Goal: Use online tool/utility: Use online tool/utility

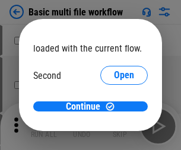
click at [114, 107] on span "Open" at bounding box center [124, 112] width 20 height 10
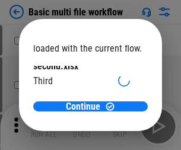
scroll to position [34, 0]
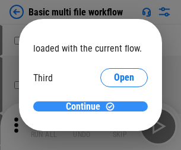
click at [86, 107] on span "Continue" at bounding box center [83, 107] width 34 height 10
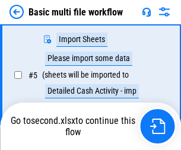
scroll to position [263, 0]
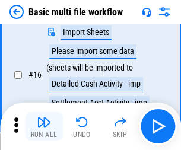
click at [44, 127] on img "button" at bounding box center [44, 122] width 14 height 14
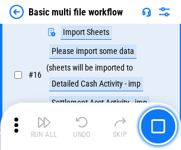
click at [44, 127] on img "button" at bounding box center [44, 122] width 14 height 14
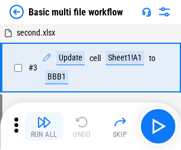
click at [44, 127] on img "button" at bounding box center [44, 122] width 14 height 14
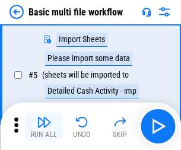
click at [44, 127] on img "button" at bounding box center [44, 122] width 14 height 14
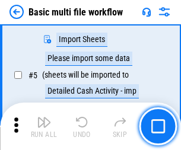
click at [44, 127] on img "button" at bounding box center [44, 122] width 14 height 14
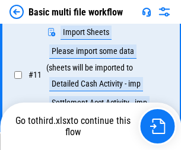
scroll to position [707, 0]
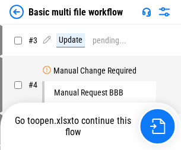
scroll to position [127, 0]
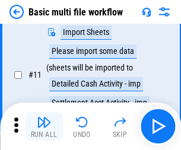
click at [44, 127] on img "button" at bounding box center [44, 122] width 14 height 14
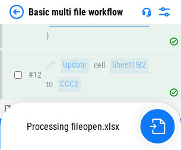
scroll to position [557, 0]
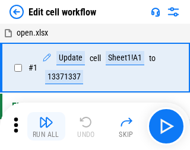
click at [44, 127] on img "button" at bounding box center [46, 122] width 14 height 14
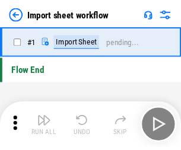
scroll to position [4, 0]
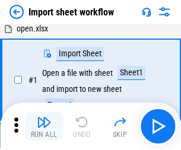
click at [44, 127] on img "button" at bounding box center [44, 122] width 14 height 14
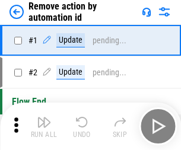
click at [44, 127] on img "button" at bounding box center [44, 122] width 14 height 14
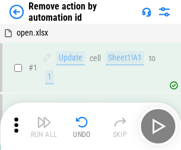
scroll to position [44, 0]
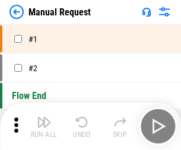
click at [44, 127] on img "button" at bounding box center [44, 122] width 14 height 14
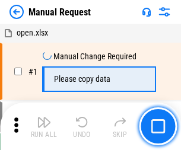
scroll to position [40, 0]
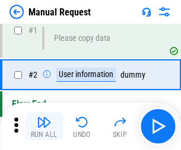
click at [44, 127] on img "button" at bounding box center [44, 122] width 14 height 14
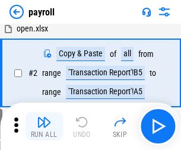
click at [44, 127] on img "button" at bounding box center [44, 122] width 14 height 14
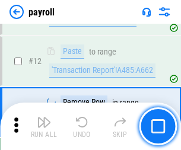
scroll to position [249, 0]
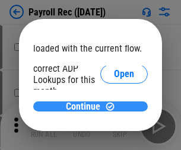
click at [86, 106] on span "Continue" at bounding box center [83, 107] width 34 height 10
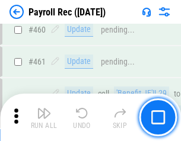
scroll to position [6334, 0]
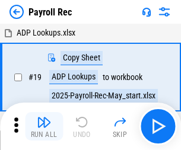
click at [44, 127] on img "button" at bounding box center [44, 122] width 14 height 14
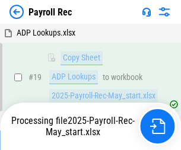
scroll to position [73, 0]
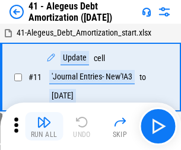
click at [44, 127] on img "button" at bounding box center [44, 122] width 14 height 14
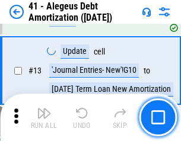
scroll to position [147, 0]
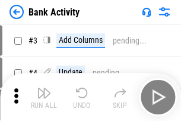
click at [44, 97] on img "button" at bounding box center [44, 93] width 14 height 14
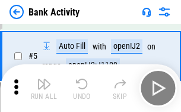
scroll to position [63, 0]
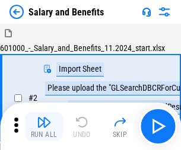
click at [44, 118] on img "button" at bounding box center [44, 122] width 14 height 14
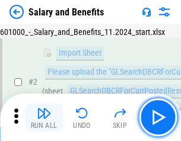
scroll to position [86, 0]
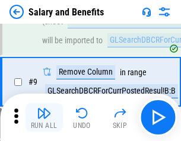
click at [44, 118] on img "button" at bounding box center [44, 113] width 14 height 14
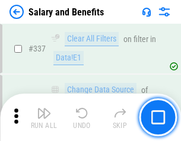
scroll to position [5565, 0]
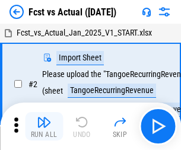
click at [44, 118] on img "button" at bounding box center [44, 122] width 14 height 14
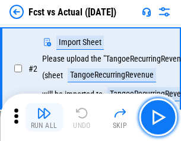
scroll to position [111, 0]
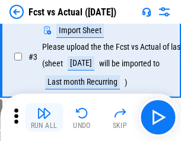
click at [44, 118] on img "button" at bounding box center [44, 113] width 14 height 14
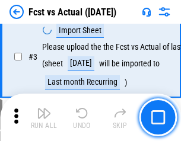
scroll to position [178, 0]
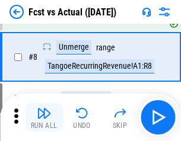
click at [44, 118] on img "button" at bounding box center [44, 113] width 14 height 14
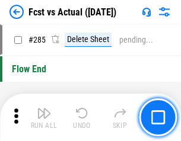
scroll to position [5625, 0]
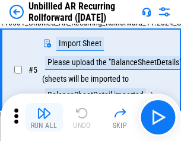
click at [44, 118] on img "button" at bounding box center [44, 113] width 14 height 14
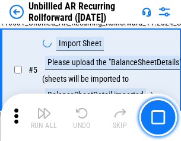
scroll to position [112, 0]
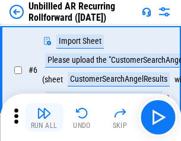
click at [44, 118] on img "button" at bounding box center [44, 113] width 14 height 14
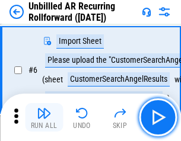
scroll to position [191, 0]
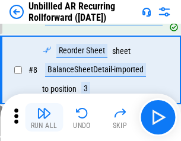
click at [44, 118] on img "button" at bounding box center [44, 113] width 14 height 14
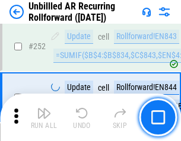
scroll to position [4037, 0]
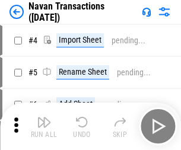
click at [44, 118] on img "button" at bounding box center [44, 122] width 14 height 14
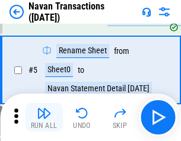
click at [44, 118] on img "button" at bounding box center [44, 113] width 14 height 14
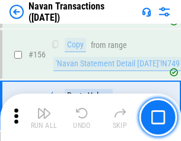
scroll to position [3853, 0]
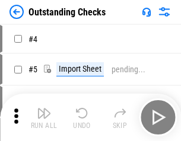
click at [44, 118] on img "button" at bounding box center [44, 113] width 14 height 14
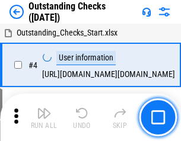
scroll to position [124, 0]
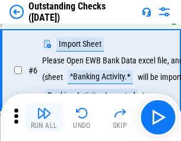
click at [44, 118] on img "button" at bounding box center [44, 113] width 14 height 14
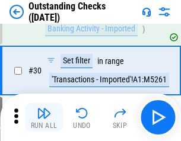
click at [44, 118] on img "button" at bounding box center [44, 113] width 14 height 14
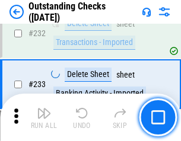
scroll to position [3609, 0]
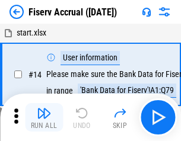
click at [44, 118] on img "button" at bounding box center [44, 113] width 14 height 14
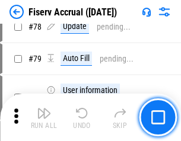
scroll to position [1416, 0]
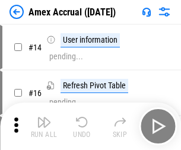
click at [44, 118] on img "button" at bounding box center [44, 122] width 14 height 14
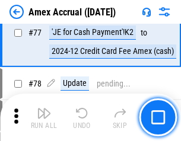
scroll to position [1397, 0]
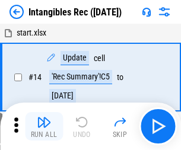
click at [44, 127] on img "button" at bounding box center [44, 122] width 14 height 14
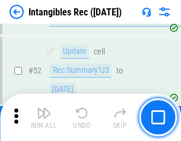
scroll to position [463, 0]
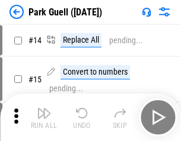
click at [44, 118] on img "button" at bounding box center [44, 113] width 14 height 14
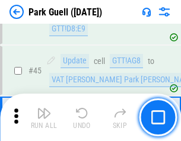
scroll to position [1486, 0]
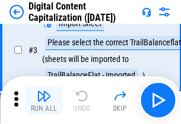
click at [44, 100] on img "button" at bounding box center [44, 96] width 14 height 14
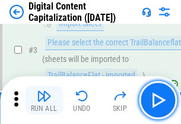
scroll to position [111, 0]
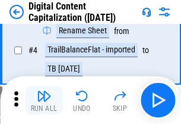
click at [44, 100] on img "button" at bounding box center [44, 96] width 14 height 14
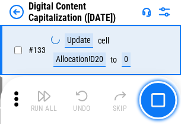
scroll to position [1261, 0]
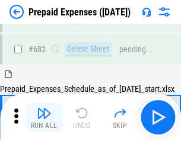
click at [44, 118] on img "button" at bounding box center [44, 113] width 14 height 14
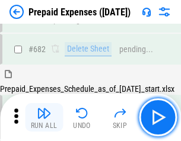
scroll to position [3268, 0]
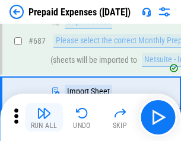
click at [44, 118] on img "button" at bounding box center [44, 113] width 14 height 14
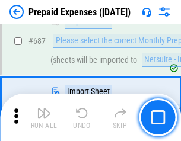
scroll to position [3329, 0]
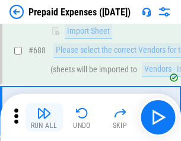
click at [44, 118] on img "button" at bounding box center [44, 113] width 14 height 14
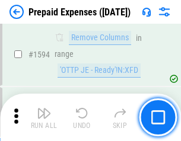
scroll to position [11572, 0]
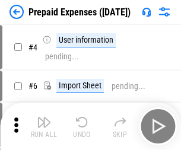
click at [44, 127] on img "button" at bounding box center [44, 122] width 14 height 14
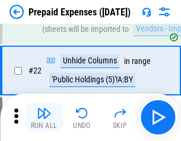
click at [44, 118] on img "button" at bounding box center [44, 113] width 14 height 14
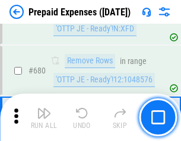
scroll to position [4139, 0]
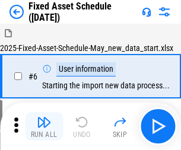
click at [44, 127] on img "button" at bounding box center [44, 122] width 14 height 14
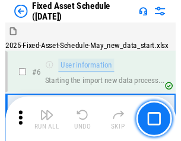
scroll to position [125, 0]
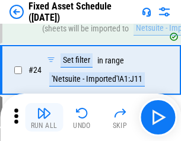
click at [44, 118] on img "button" at bounding box center [44, 113] width 14 height 14
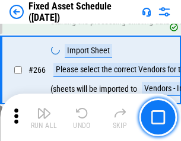
scroll to position [3849, 0]
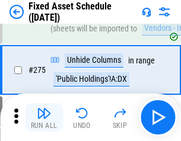
click at [44, 118] on img "button" at bounding box center [44, 113] width 14 height 14
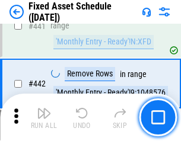
scroll to position [5313, 0]
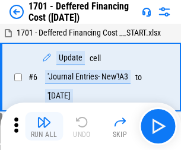
click at [44, 127] on img "button" at bounding box center [44, 122] width 14 height 14
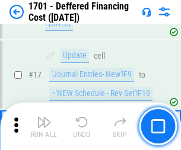
scroll to position [143, 0]
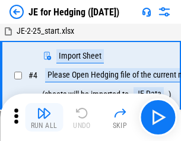
click at [44, 118] on img "button" at bounding box center [44, 113] width 14 height 14
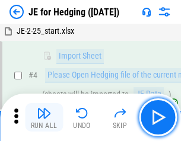
scroll to position [67, 0]
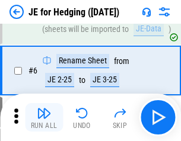
click at [44, 118] on img "button" at bounding box center [44, 113] width 14 height 14
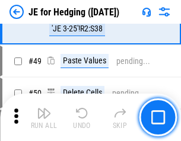
scroll to position [719, 0]
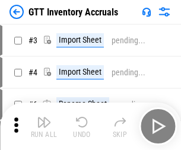
click at [44, 118] on img "button" at bounding box center [44, 122] width 14 height 14
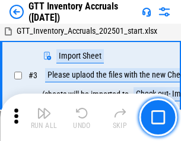
scroll to position [77, 0]
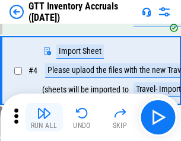
click at [44, 118] on img "button" at bounding box center [44, 113] width 14 height 14
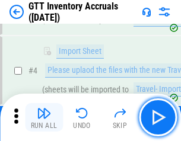
scroll to position [137, 0]
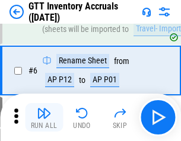
click at [44, 118] on img "button" at bounding box center [44, 113] width 14 height 14
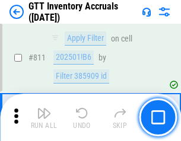
scroll to position [9021, 0]
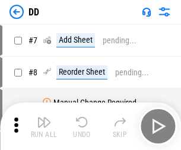
click at [44, 127] on img "button" at bounding box center [44, 122] width 14 height 14
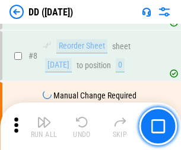
scroll to position [115, 0]
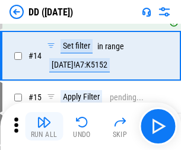
click at [44, 127] on img "button" at bounding box center [44, 122] width 14 height 14
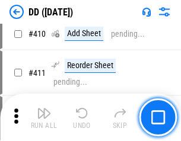
scroll to position [5318, 0]
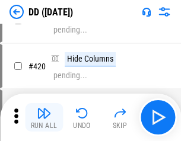
click at [44, 118] on img "button" at bounding box center [44, 113] width 14 height 14
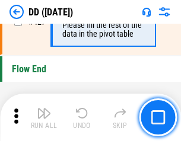
scroll to position [5689, 0]
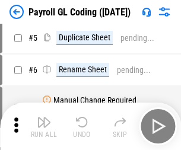
click at [44, 127] on img "button" at bounding box center [44, 122] width 14 height 14
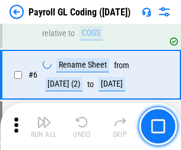
scroll to position [143, 0]
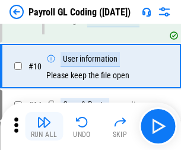
click at [44, 127] on img "button" at bounding box center [44, 122] width 14 height 14
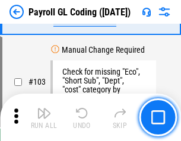
scroll to position [2788, 0]
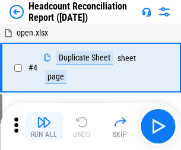
click at [44, 127] on img "button" at bounding box center [44, 122] width 14 height 14
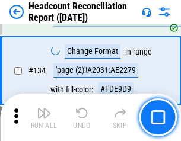
scroll to position [1429, 0]
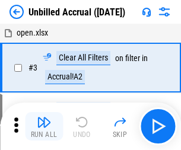
click at [44, 127] on img "button" at bounding box center [44, 122] width 14 height 14
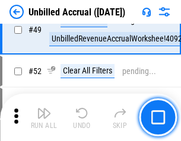
scroll to position [1078, 0]
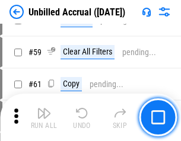
click at [44, 118] on img "button" at bounding box center [44, 113] width 14 height 14
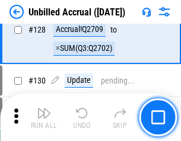
scroll to position [3540, 0]
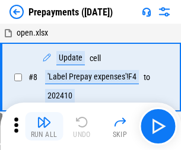
click at [44, 127] on img "button" at bounding box center [44, 122] width 14 height 14
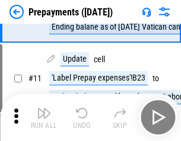
scroll to position [74, 0]
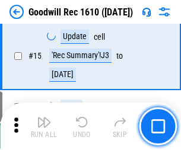
scroll to position [203, 0]
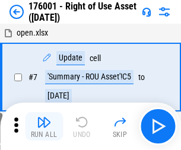
click at [44, 127] on img "button" at bounding box center [44, 122] width 14 height 14
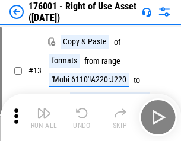
scroll to position [77, 0]
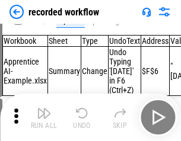
click at [44, 118] on img "button" at bounding box center [44, 113] width 14 height 14
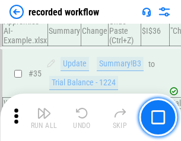
scroll to position [3715, 0]
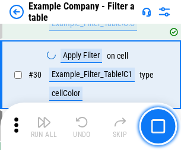
scroll to position [1088, 0]
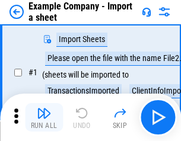
click at [44, 118] on img "button" at bounding box center [44, 113] width 14 height 14
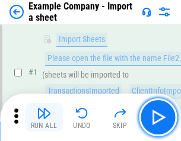
scroll to position [100, 0]
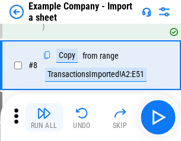
click at [44, 118] on img "button" at bounding box center [44, 113] width 14 height 14
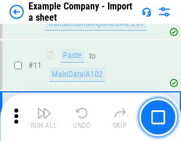
scroll to position [263, 0]
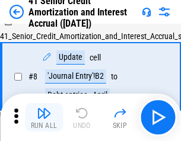
click at [44, 118] on img "button" at bounding box center [44, 113] width 14 height 14
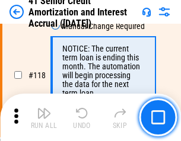
scroll to position [1121, 0]
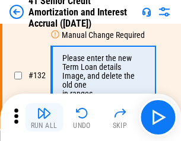
click at [44, 118] on img "button" at bounding box center [44, 113] width 14 height 14
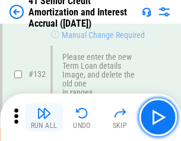
scroll to position [1242, 0]
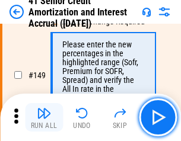
click at [44, 118] on img "button" at bounding box center [44, 113] width 14 height 14
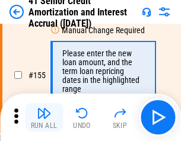
click at [44, 118] on img "button" at bounding box center [44, 113] width 14 height 14
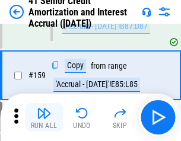
click at [44, 118] on img "button" at bounding box center [44, 113] width 14 height 14
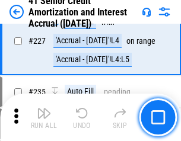
scroll to position [2662, 0]
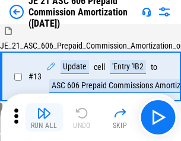
click at [44, 118] on img "button" at bounding box center [44, 113] width 14 height 14
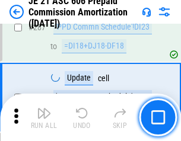
scroll to position [2187, 0]
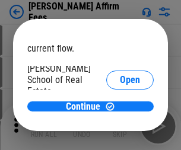
click at [120, 138] on span "Open" at bounding box center [130, 143] width 20 height 10
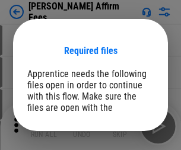
click span "Open"
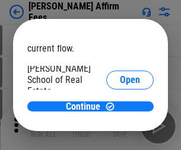
click span "Open"
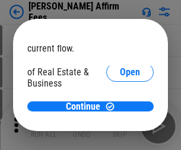
click span "Open"
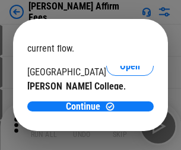
click span "Open"
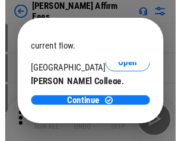
scroll to position [187, 0]
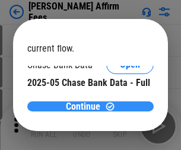
click span "Continue"
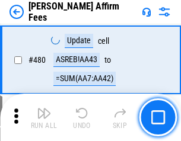
scroll to position [3232, 0]
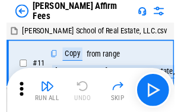
scroll to position [12, 0]
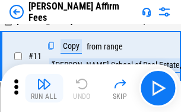
click at [44, 88] on img "button" at bounding box center [44, 84] width 14 height 14
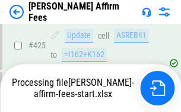
scroll to position [3117, 0]
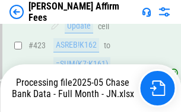
scroll to position [3117, 0]
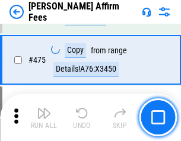
scroll to position [3102, 0]
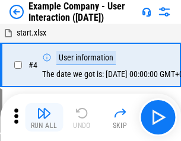
click at [44, 118] on img "button" at bounding box center [44, 113] width 14 height 14
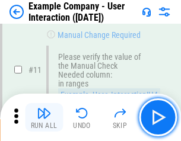
scroll to position [257, 0]
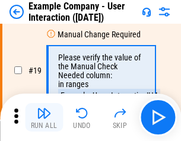
click at [44, 118] on img "button" at bounding box center [44, 113] width 14 height 14
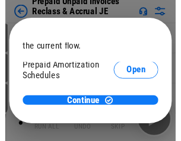
scroll to position [71, 0]
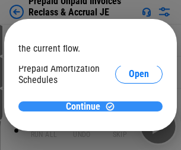
click at [86, 106] on span "Continue" at bounding box center [83, 107] width 34 height 10
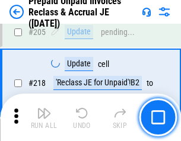
scroll to position [1540, 0]
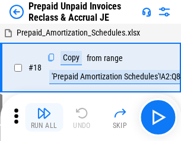
click at [44, 118] on img "button" at bounding box center [44, 113] width 14 height 14
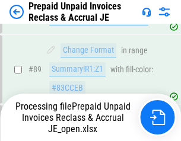
scroll to position [849, 0]
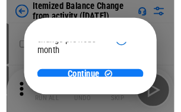
scroll to position [87, 0]
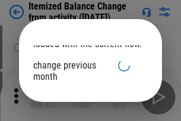
click at [86, 97] on span "Continue" at bounding box center [83, 102] width 34 height 10
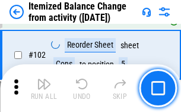
scroll to position [1988, 0]
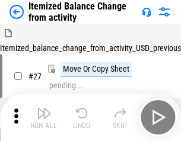
scroll to position [18, 0]
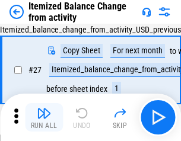
click at [44, 118] on img "button" at bounding box center [44, 113] width 14 height 14
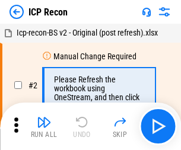
scroll to position [5, 0]
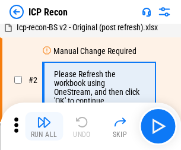
click at [44, 127] on img "button" at bounding box center [44, 122] width 14 height 14
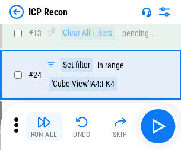
click at [44, 127] on img "button" at bounding box center [44, 122] width 14 height 14
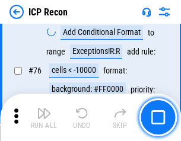
scroll to position [1068, 0]
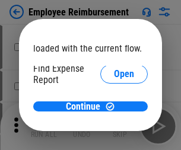
click at [114, 138] on span "Open" at bounding box center [124, 143] width 20 height 10
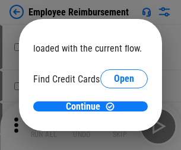
scroll to position [70, 0]
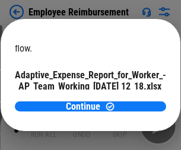
click at [133, 100] on span "Open" at bounding box center [143, 105] width 20 height 10
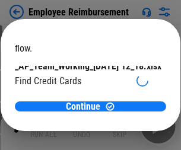
scroll to position [124, 0]
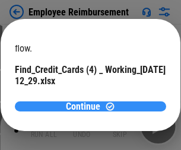
click at [86, 106] on span "Continue" at bounding box center [83, 107] width 34 height 10
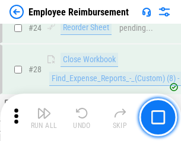
scroll to position [556, 0]
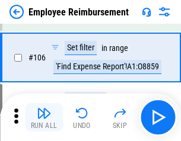
click at [44, 118] on img "button" at bounding box center [44, 113] width 14 height 14
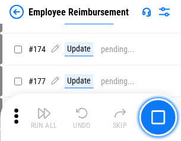
click at [44, 118] on img "button" at bounding box center [44, 113] width 14 height 14
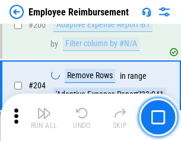
scroll to position [3007, 0]
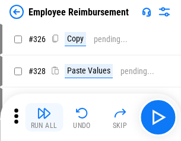
click at [44, 118] on img "button" at bounding box center [44, 113] width 14 height 14
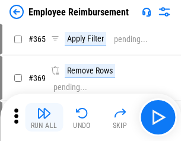
click at [44, 118] on img "button" at bounding box center [44, 113] width 14 height 14
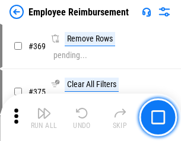
scroll to position [6127, 0]
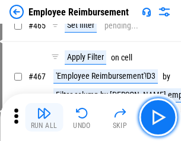
click at [44, 118] on img "button" at bounding box center [44, 113] width 14 height 14
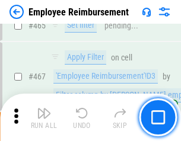
click at [44, 118] on img "button" at bounding box center [44, 113] width 14 height 14
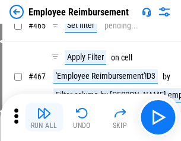
click at [44, 118] on img "button" at bounding box center [44, 113] width 14 height 14
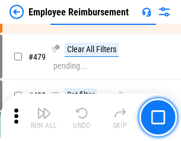
scroll to position [7340, 0]
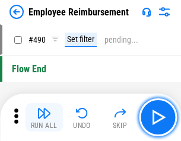
click at [44, 118] on img "button" at bounding box center [44, 113] width 14 height 14
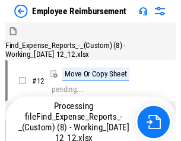
scroll to position [40, 0]
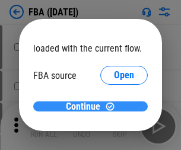
click at [86, 107] on span "Continue" at bounding box center [83, 107] width 34 height 10
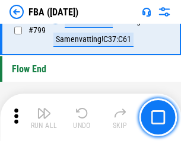
scroll to position [10640, 0]
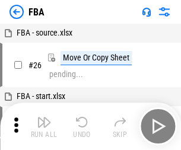
scroll to position [12, 0]
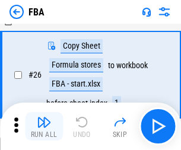
click at [44, 127] on img "button" at bounding box center [44, 122] width 14 height 14
